Goal: Task Accomplishment & Management: Use online tool/utility

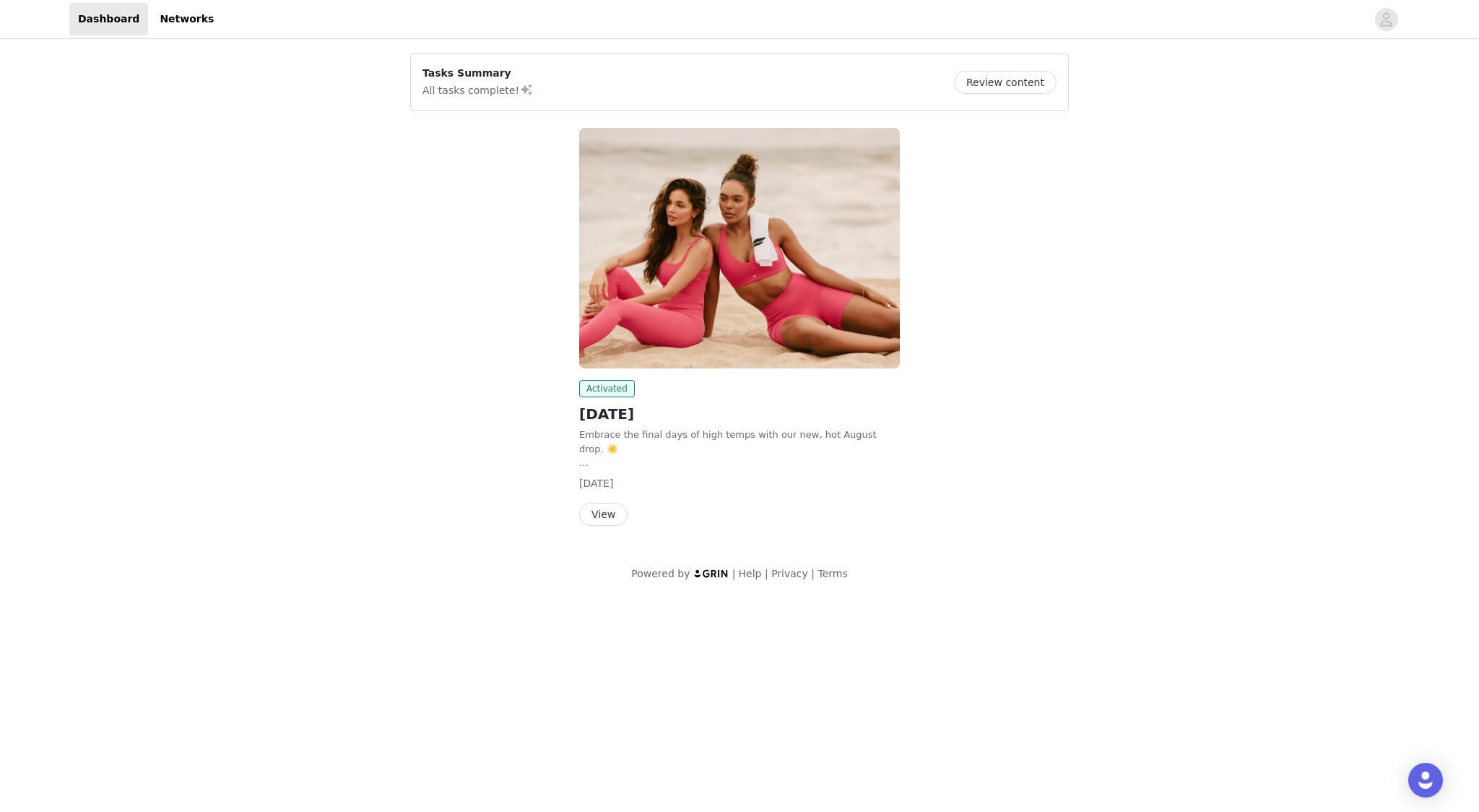
click at [611, 514] on button "View" at bounding box center [603, 514] width 49 height 23
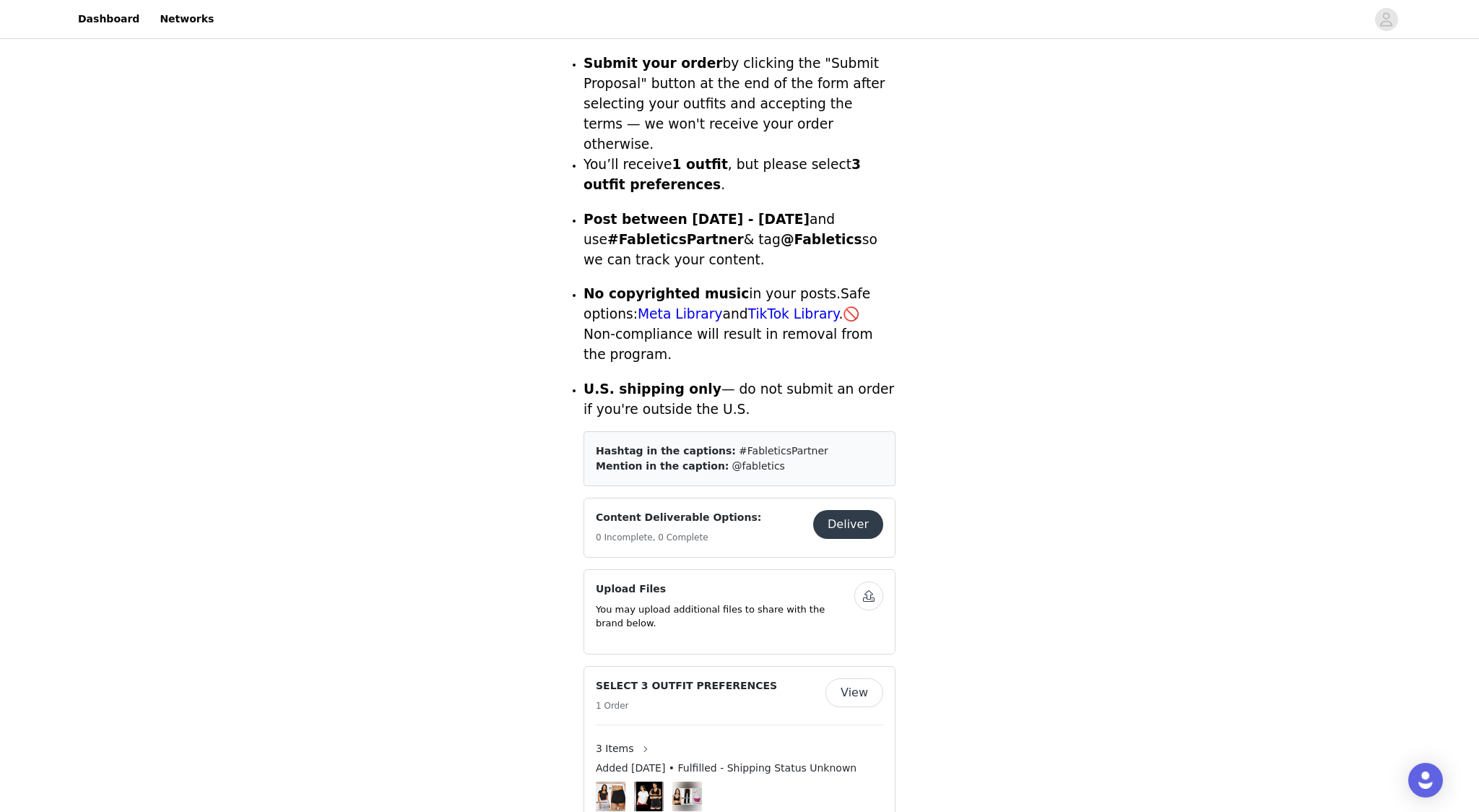
scroll to position [495, 0]
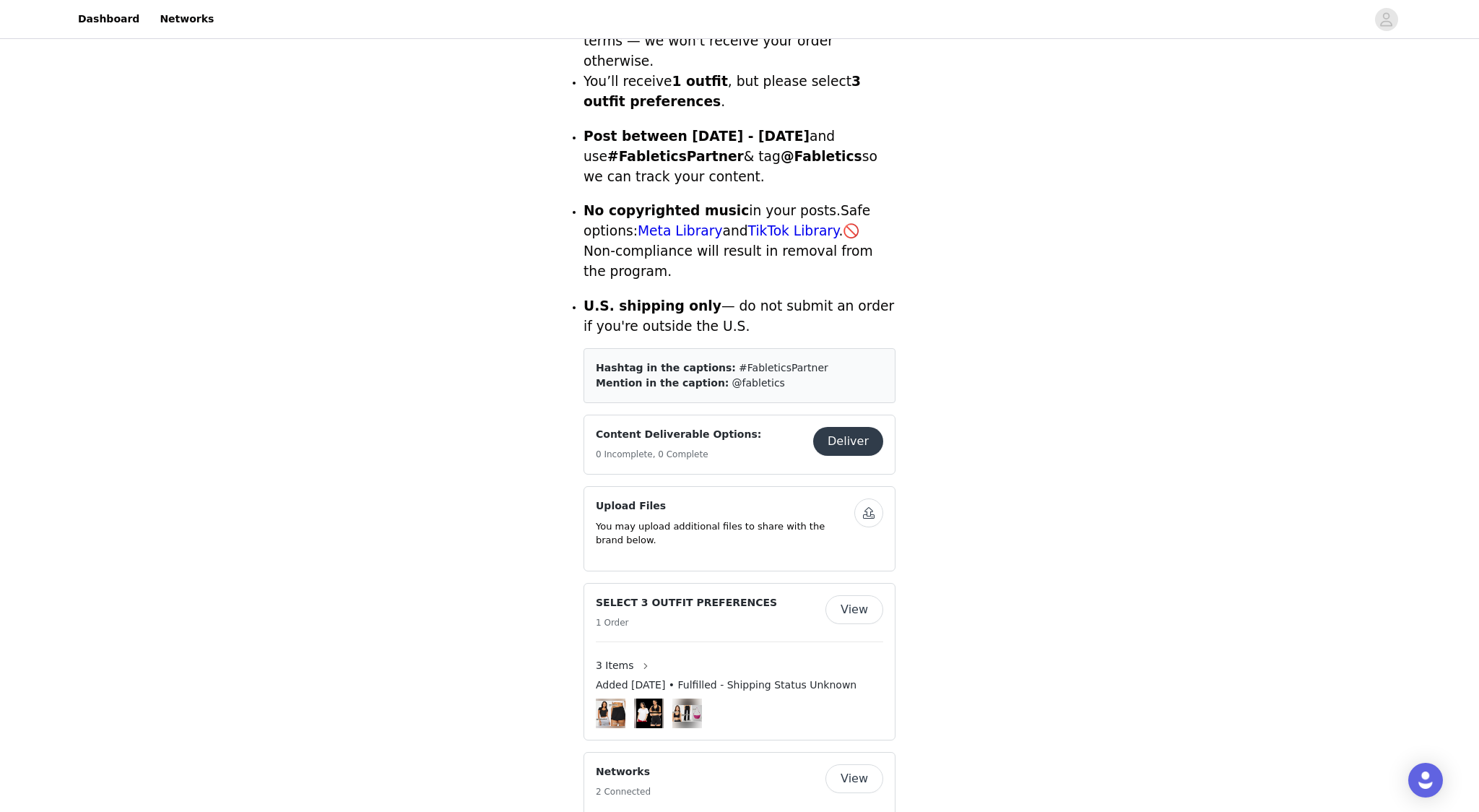
click at [839, 427] on button "Deliver" at bounding box center [848, 441] width 70 height 29
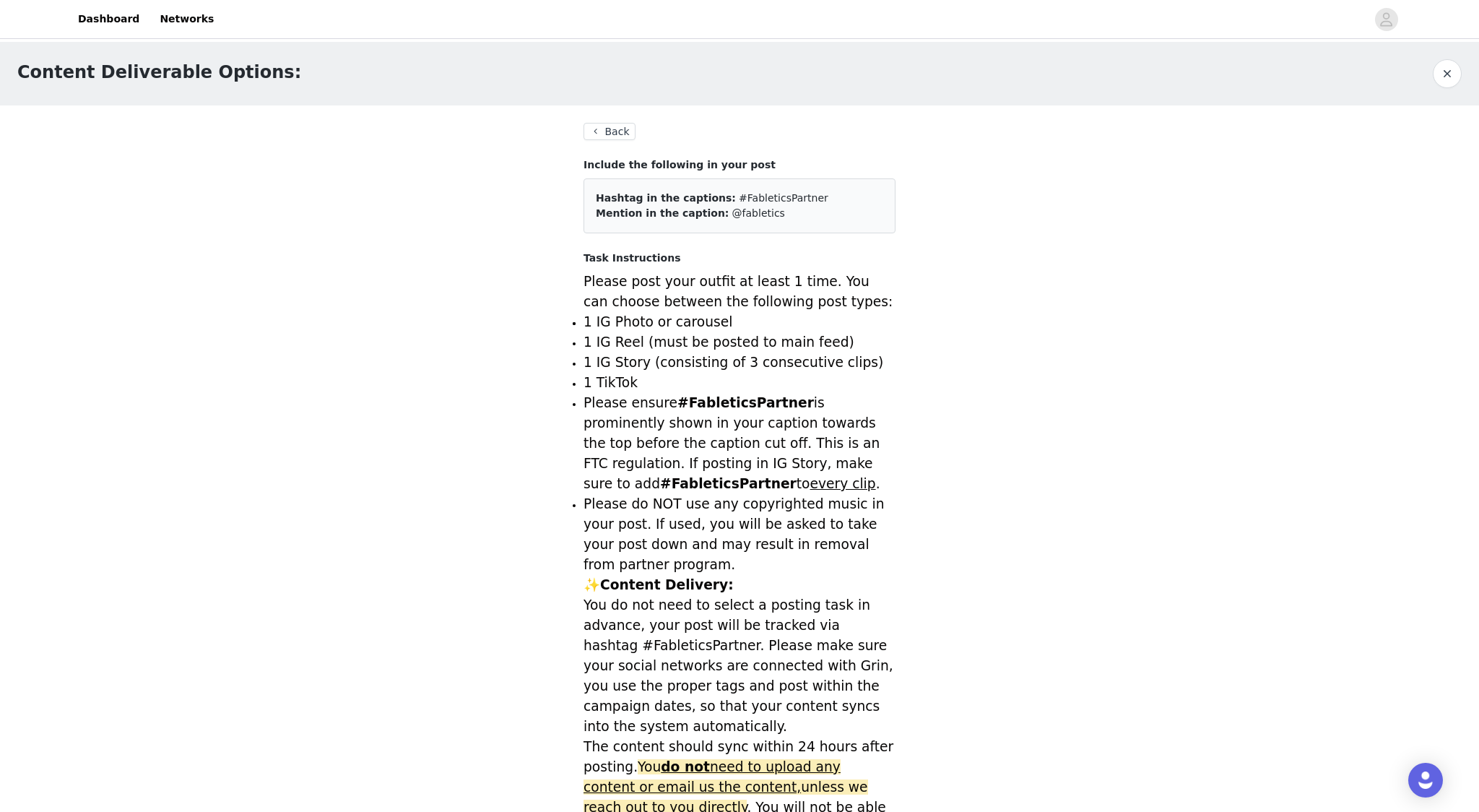
click at [602, 135] on button "Back" at bounding box center [609, 132] width 52 height 18
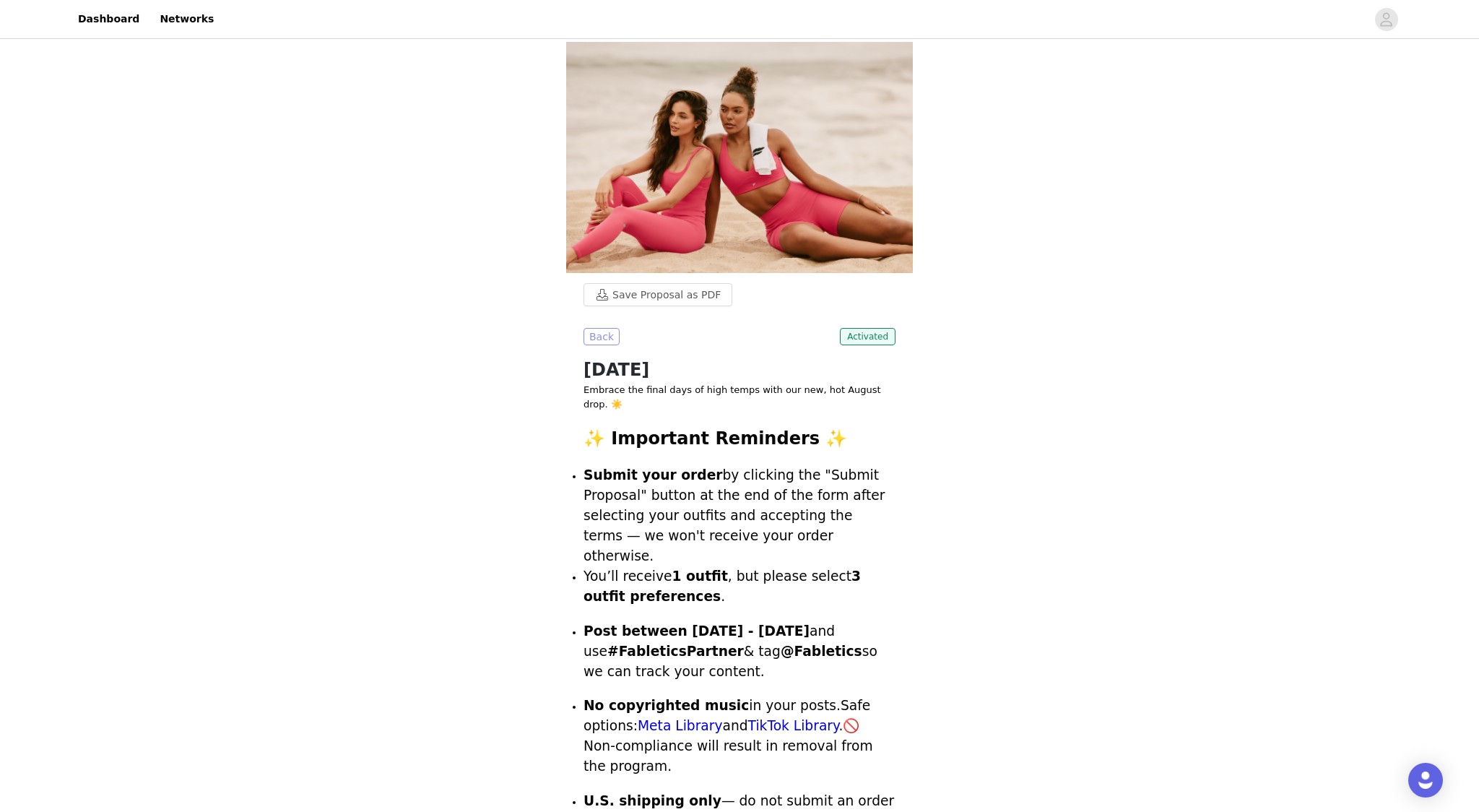
click at [597, 335] on button "Back" at bounding box center [601, 336] width 36 height 18
